Goal: Task Accomplishment & Management: Complete application form

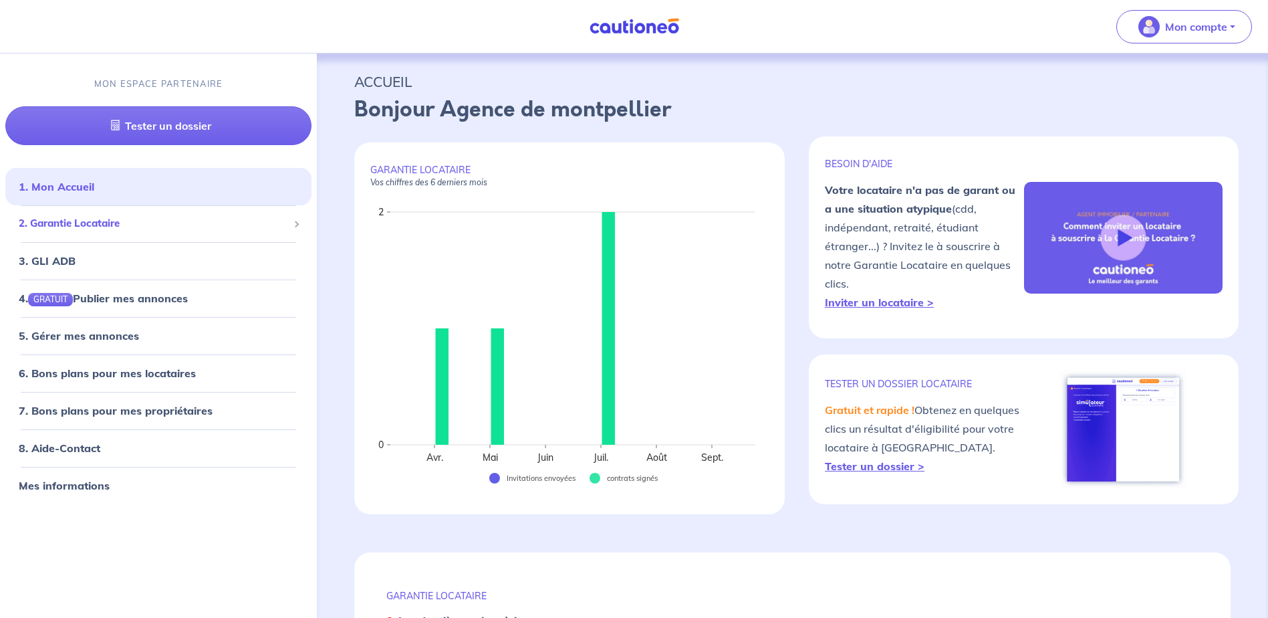
click at [73, 233] on div "2. Garantie Locataire" at bounding box center [158, 224] width 306 height 26
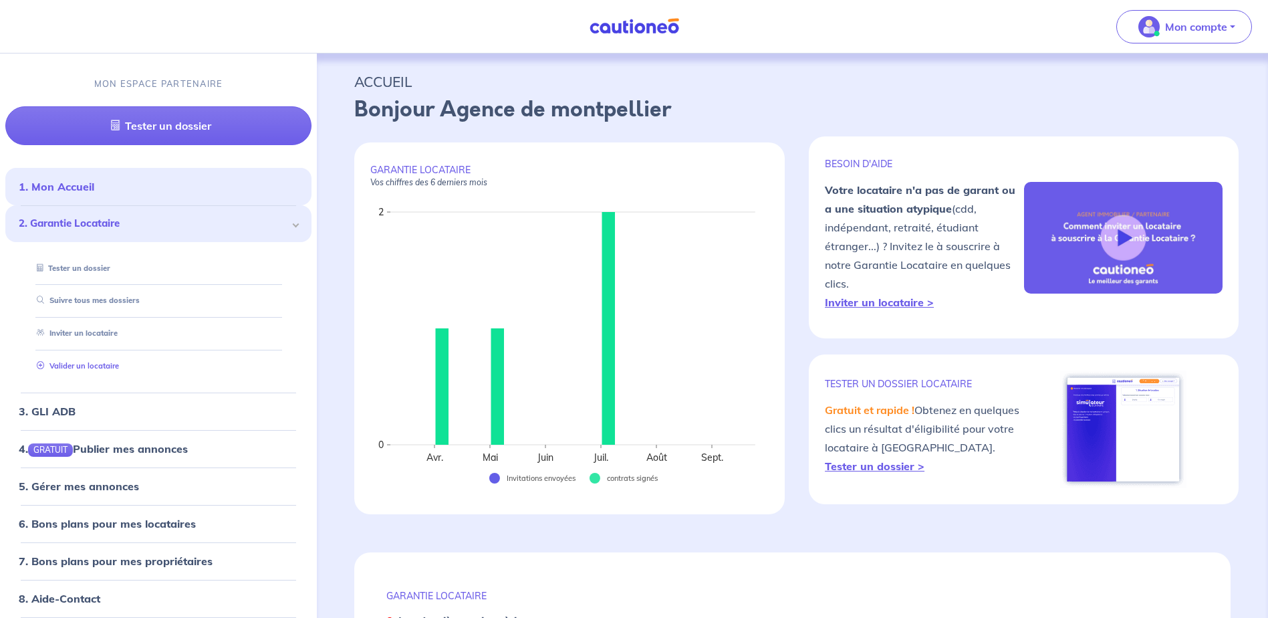
click at [100, 361] on link "Valider un locataire" at bounding box center [75, 365] width 88 height 9
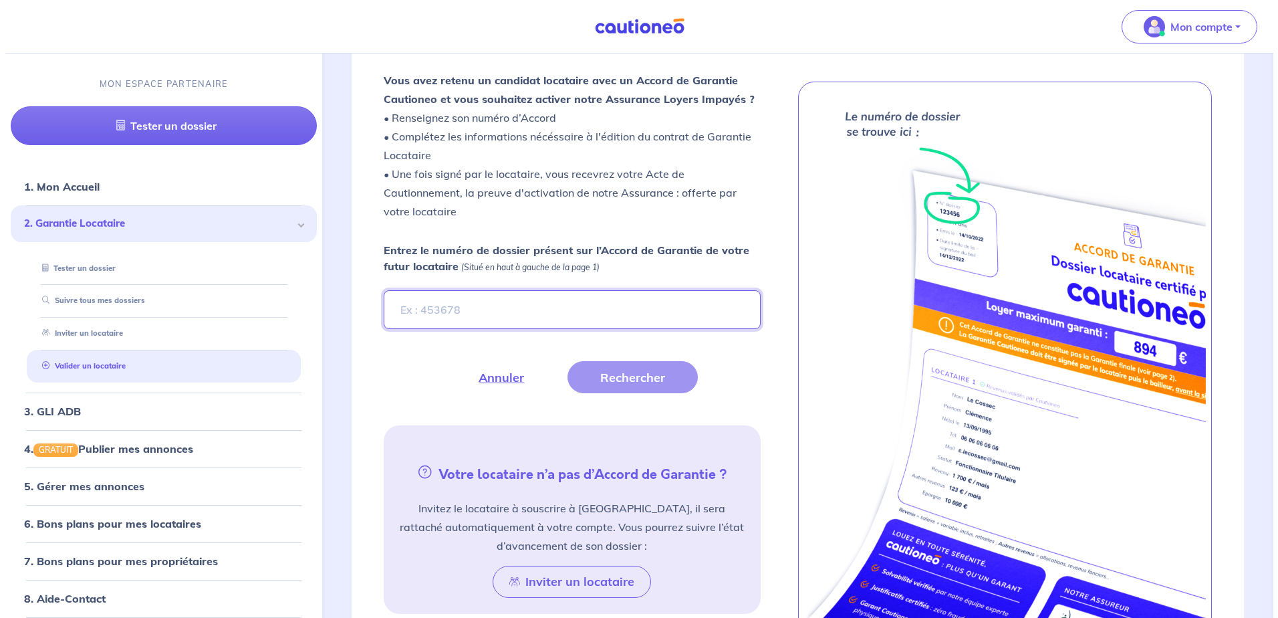
scroll to position [368, 0]
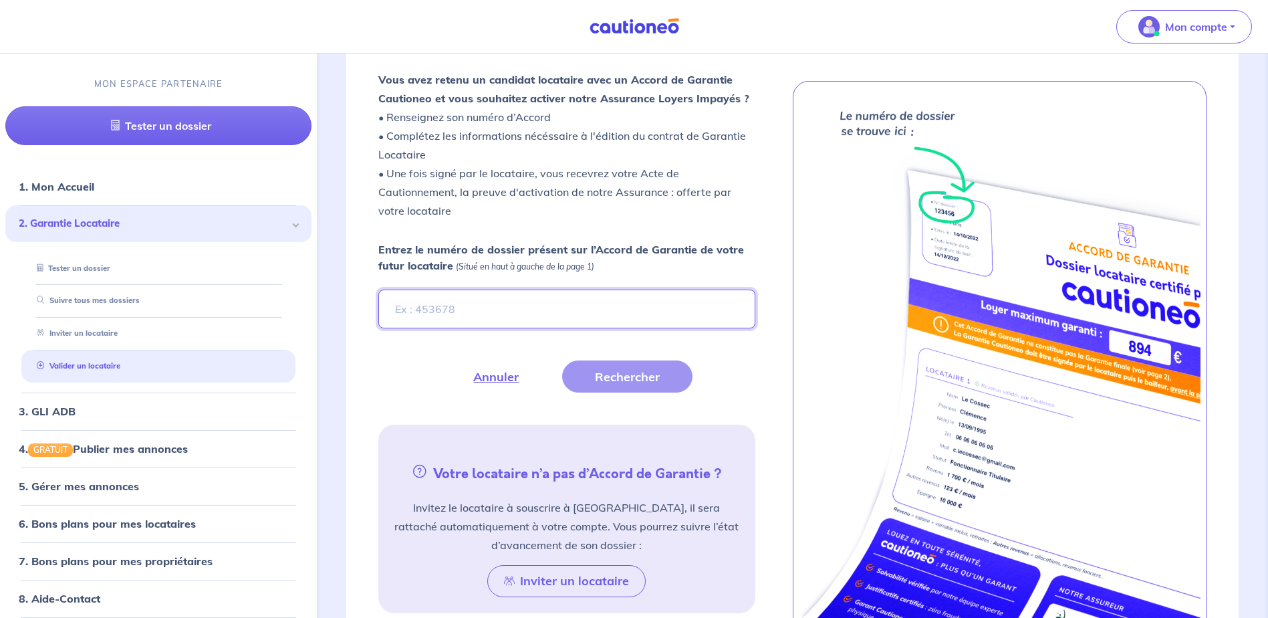
click at [427, 302] on input "Entrez le numéro de dossier présent sur l’Accord de Garantie de votre futur loc…" at bounding box center [566, 309] width 376 height 39
type input "tEFXny-3"
click at [618, 381] on button "Rechercher" at bounding box center [627, 376] width 130 height 32
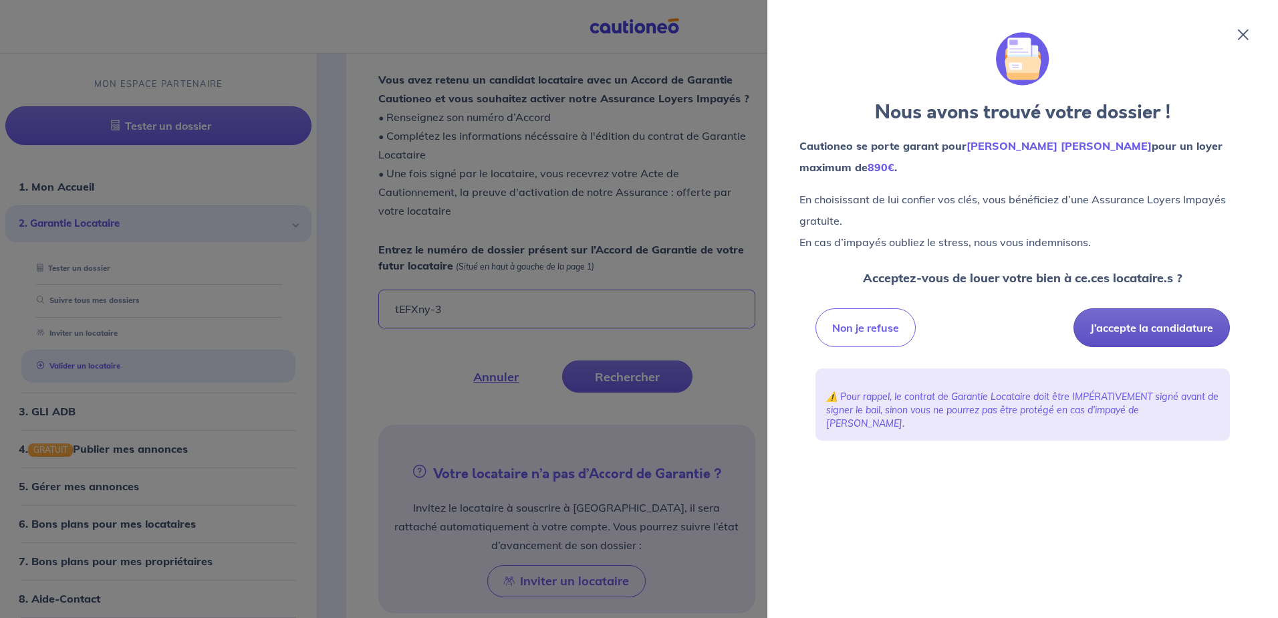
click at [1183, 328] on button "J’accepte la candidature" at bounding box center [1152, 327] width 156 height 39
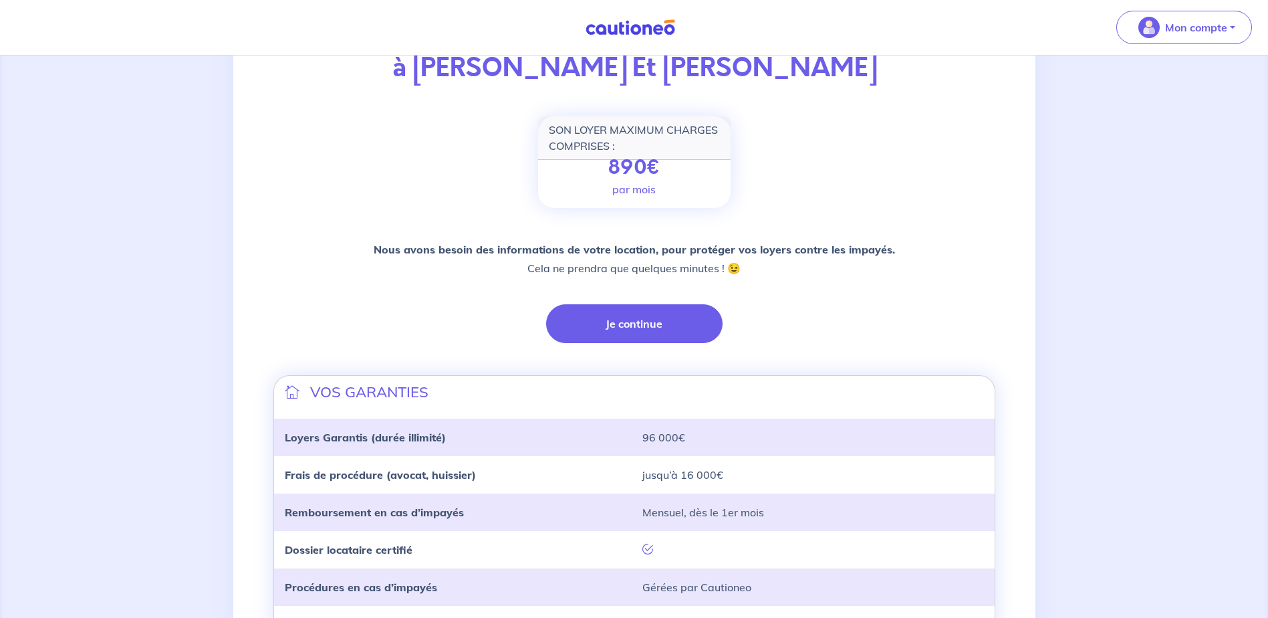
scroll to position [139, 0]
click at [598, 326] on button "Je continue" at bounding box center [634, 324] width 177 height 39
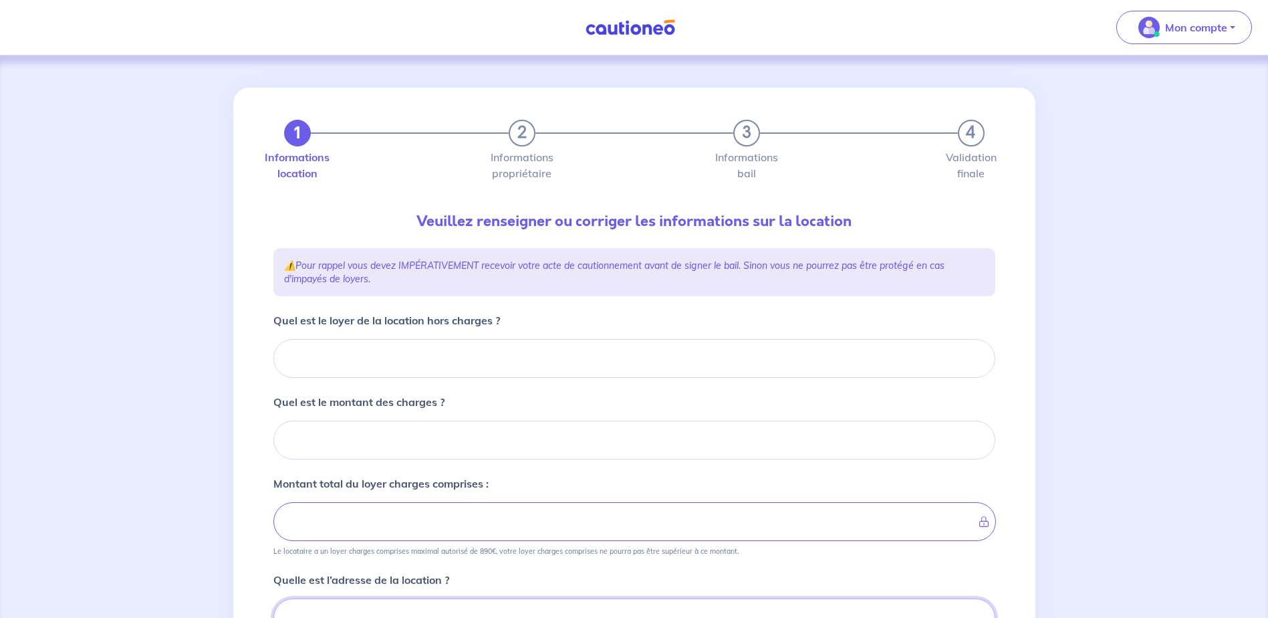
scroll to position [7, 0]
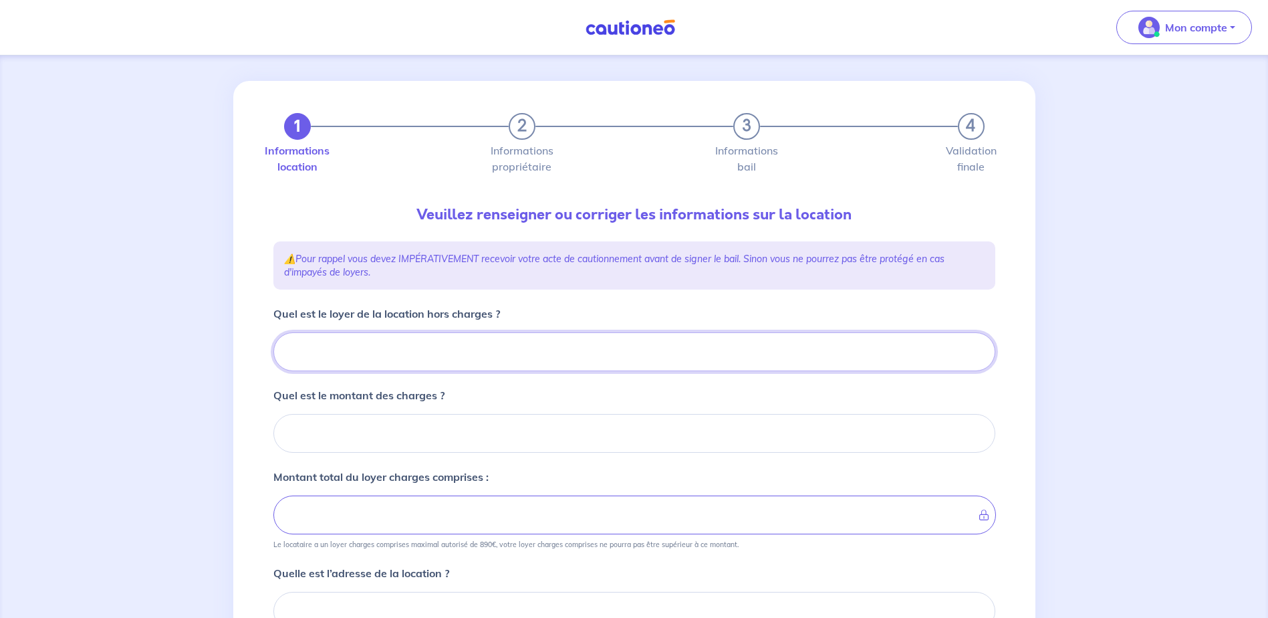
click at [475, 349] on input "Quel est le loyer de la location hors charges ?" at bounding box center [634, 351] width 722 height 39
click at [297, 340] on input "Quel est le loyer de la location hors charges ?" at bounding box center [634, 351] width 722 height 39
type input "88"
type input "889"
type input "889.98"
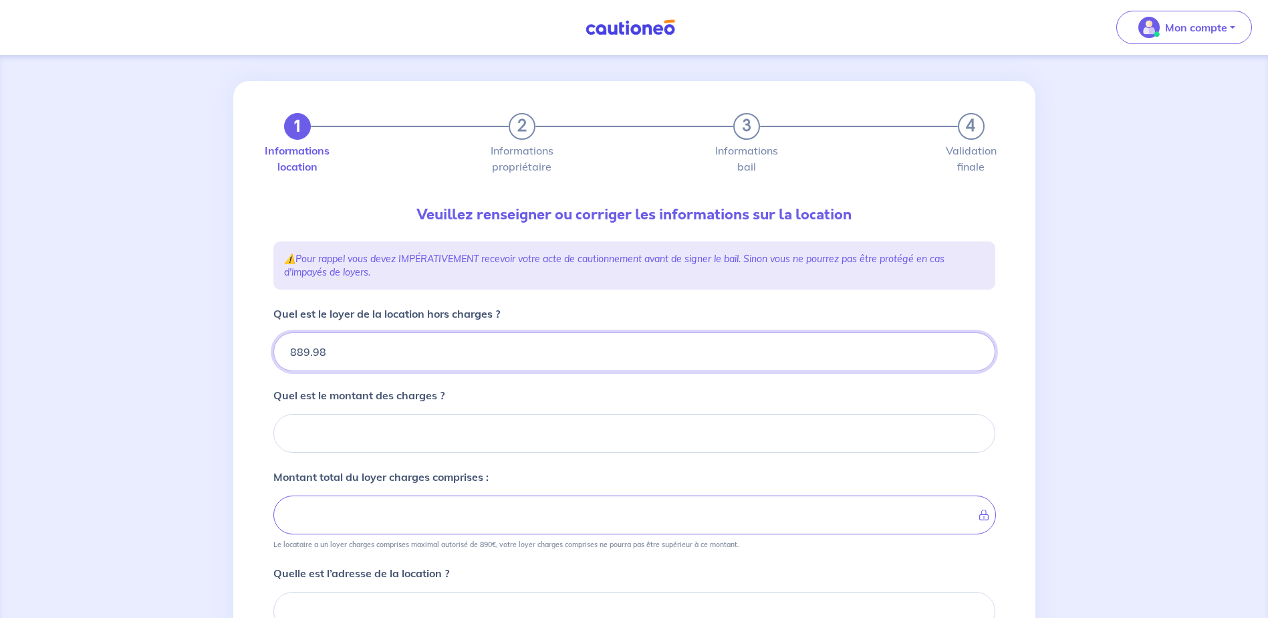
type input "889.98"
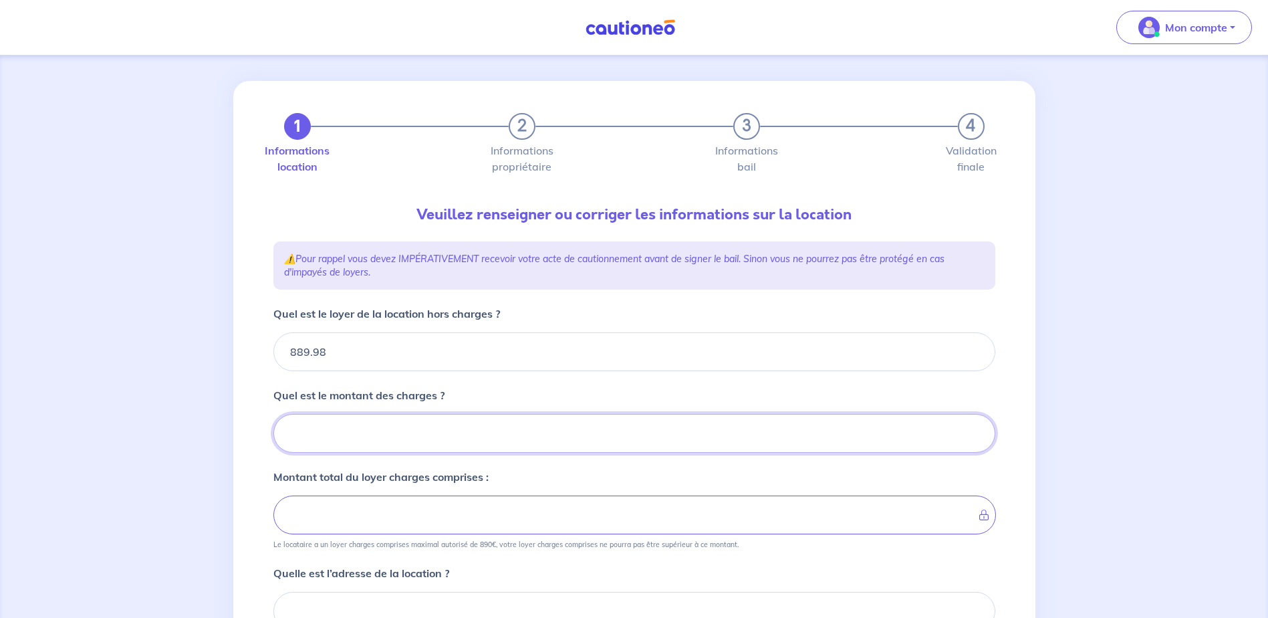
click at [362, 427] on input "Quel est le montant des charges ?" at bounding box center [634, 433] width 722 height 39
type input "70"
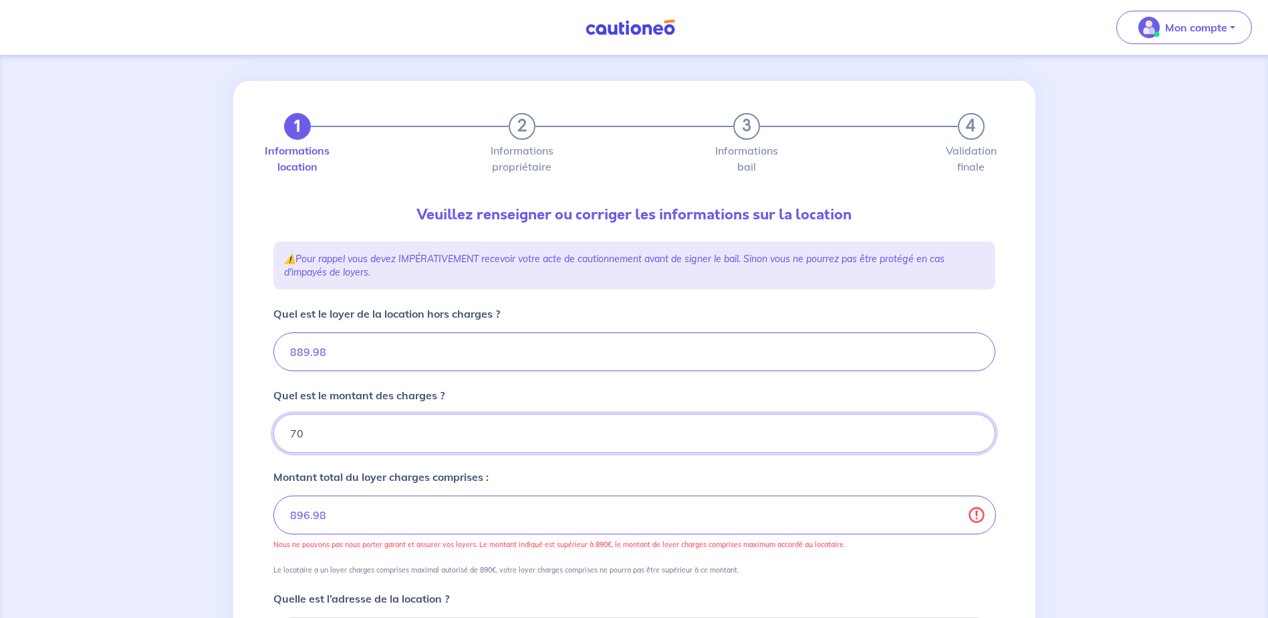
type input "959.98"
type input "889.98"
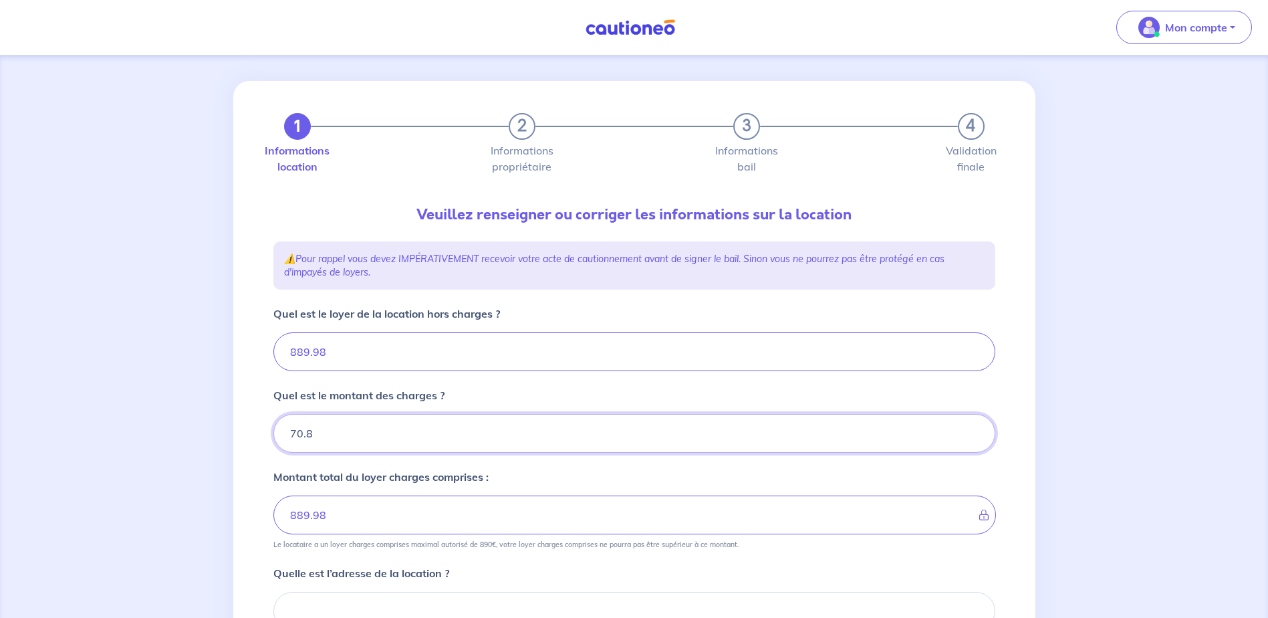
type input "70.83"
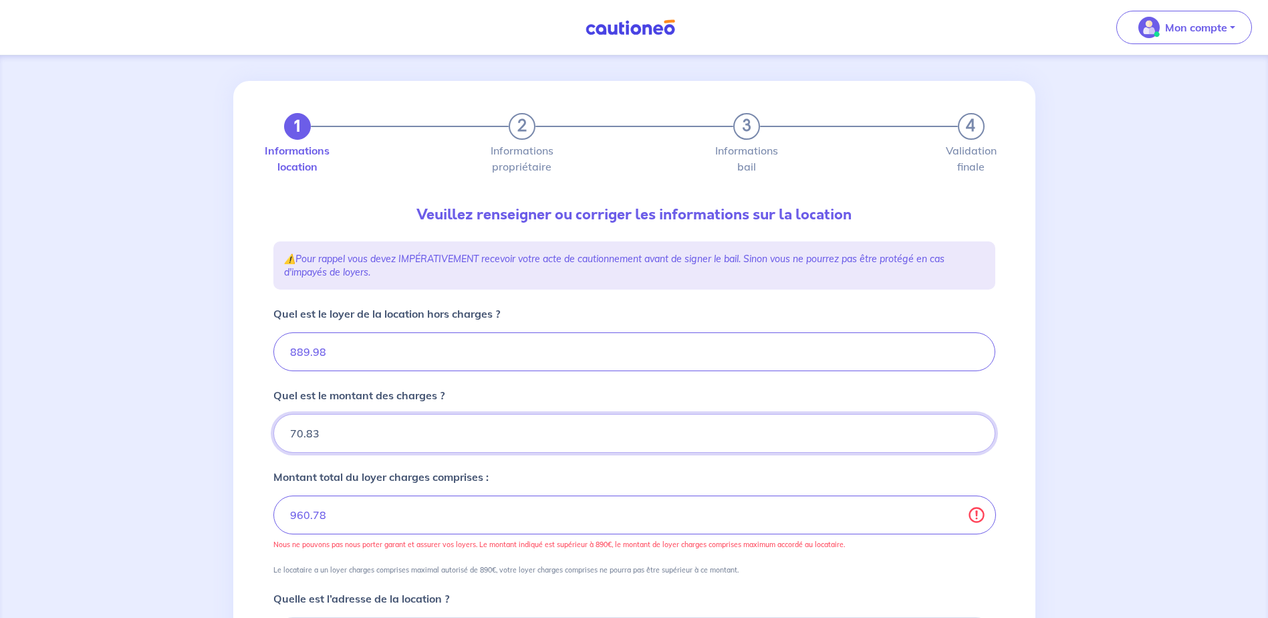
type input "960.81"
type input "70.83"
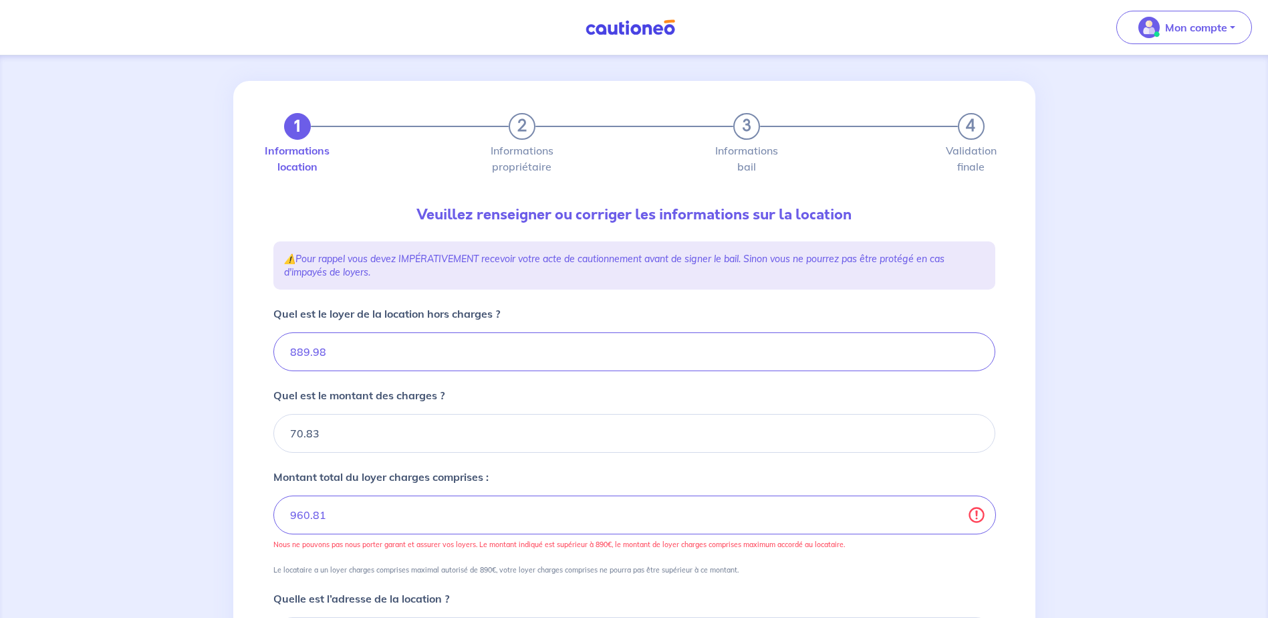
click at [251, 473] on div "1 2 3 4 Informations location Informations propriétaire Informations bail Valid…" at bounding box center [634, 489] width 802 height 817
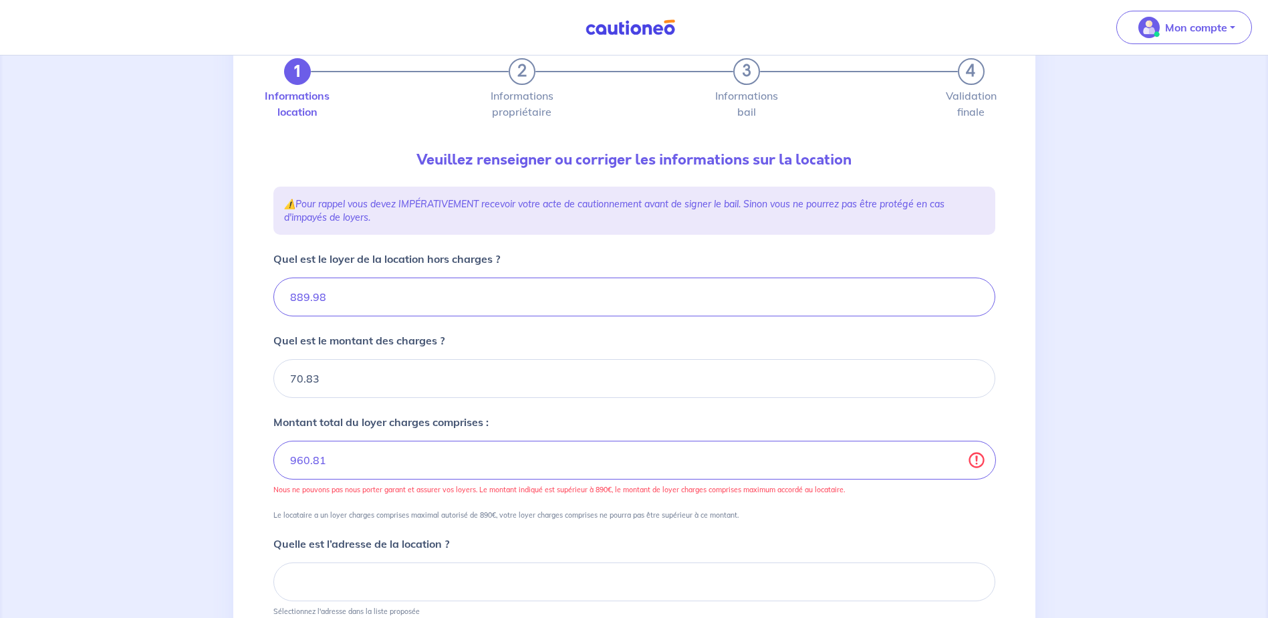
scroll to position [0, 0]
